Goal: Information Seeking & Learning: Stay updated

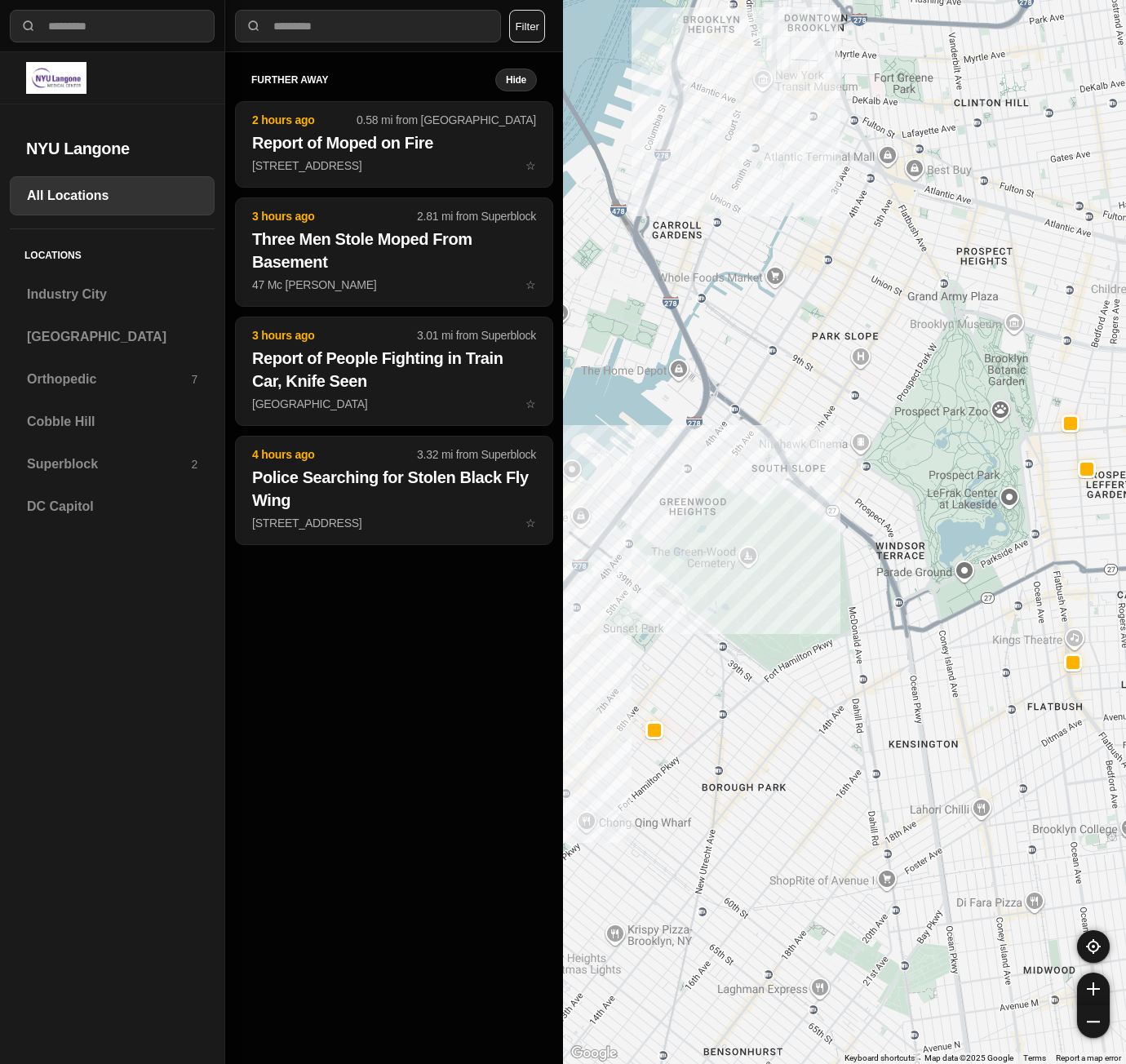
select select "*"
click at [117, 476] on div "Superblock 2" at bounding box center [112, 464] width 205 height 39
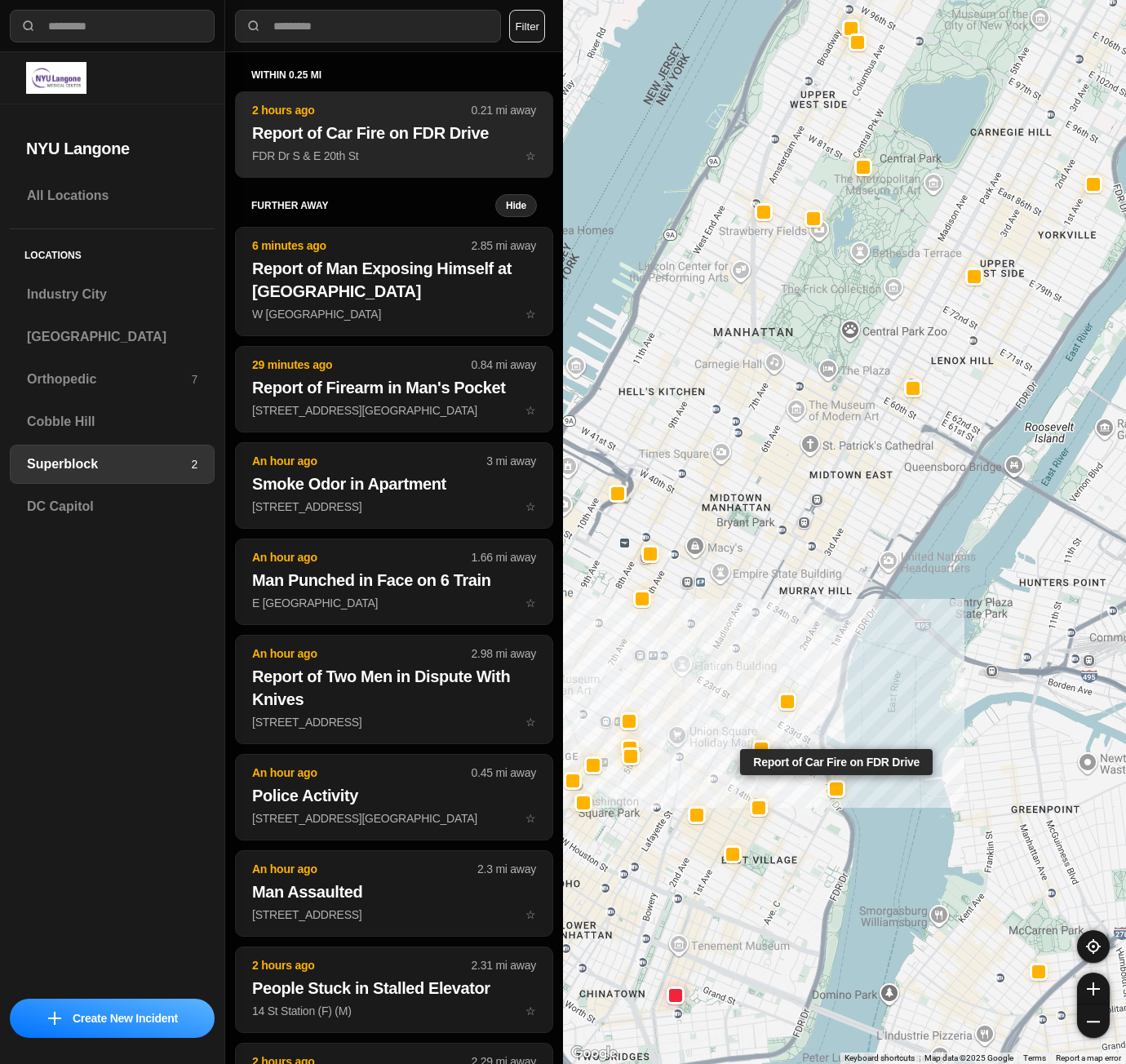
click at [310, 136] on h2 "Report of Car Fire on FDR Drive" at bounding box center [394, 132] width 284 height 23
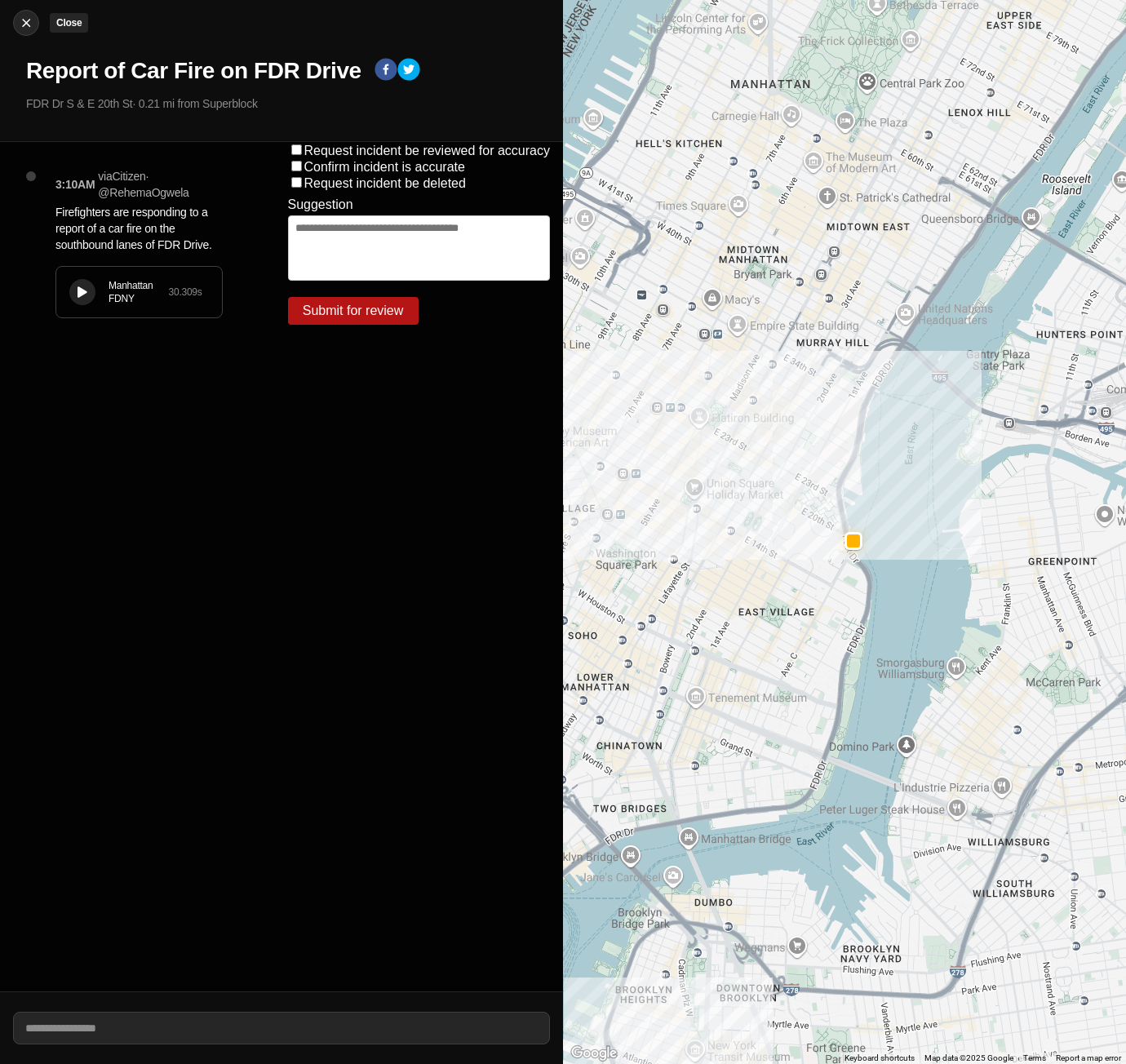
click at [36, 23] on div at bounding box center [26, 23] width 24 height 17
select select "*"
